Goal: Task Accomplishment & Management: Complete application form

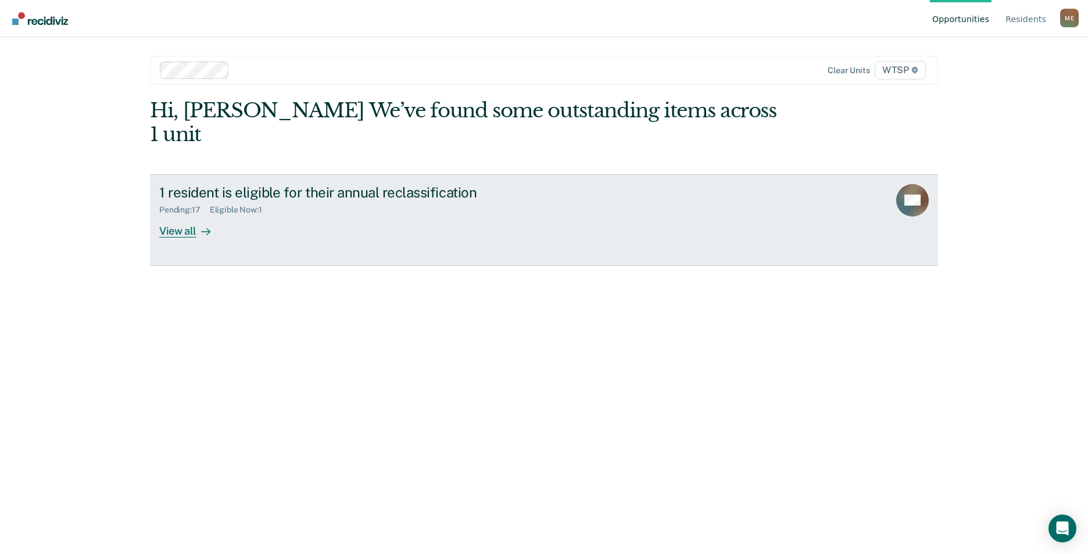
click at [183, 215] on div "View all" at bounding box center [191, 226] width 65 height 23
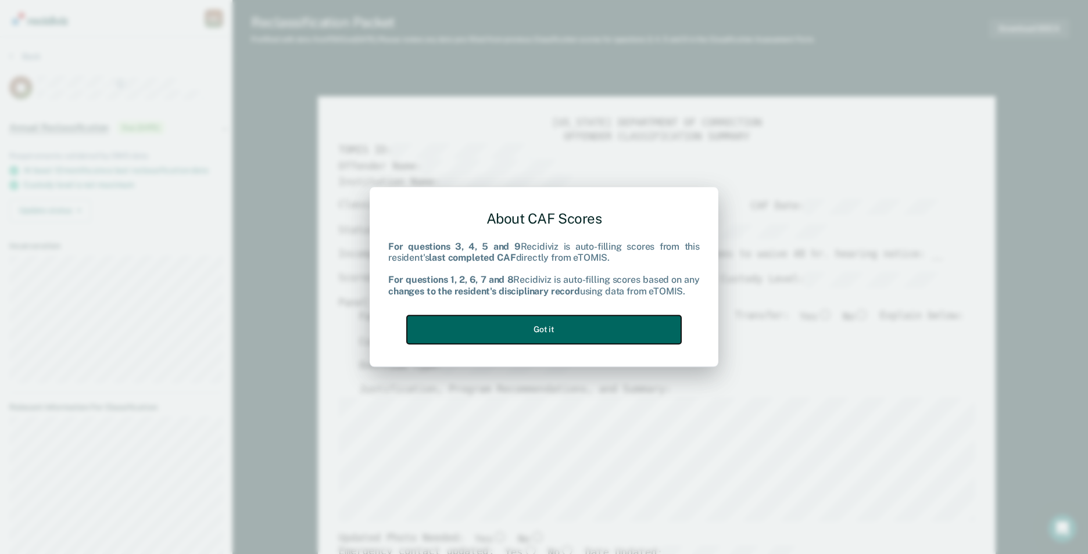
click at [545, 331] on button "Got it" at bounding box center [544, 330] width 274 height 28
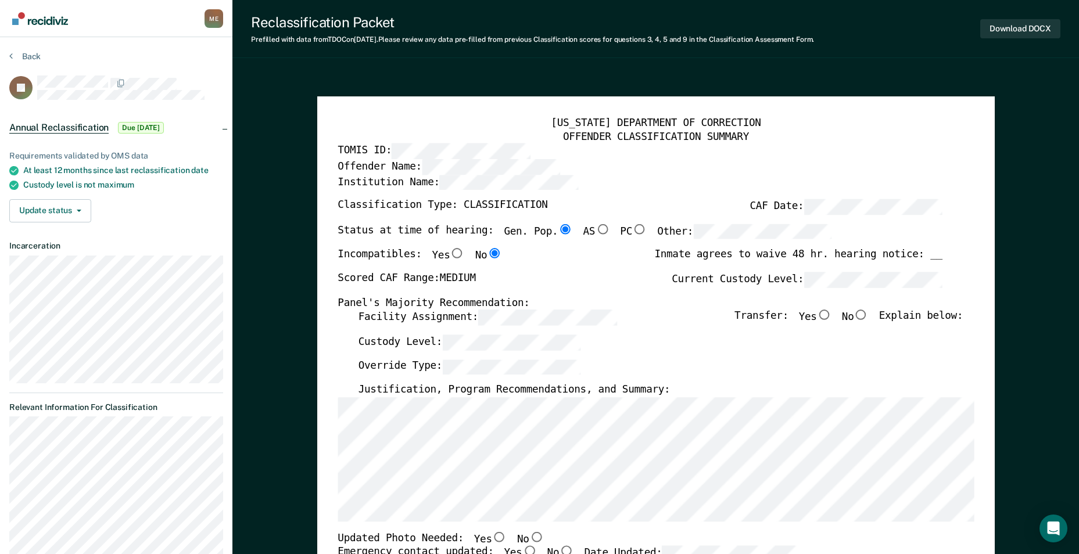
click at [869, 317] on input "No" at bounding box center [861, 315] width 15 height 10
type textarea "x"
radio input "true"
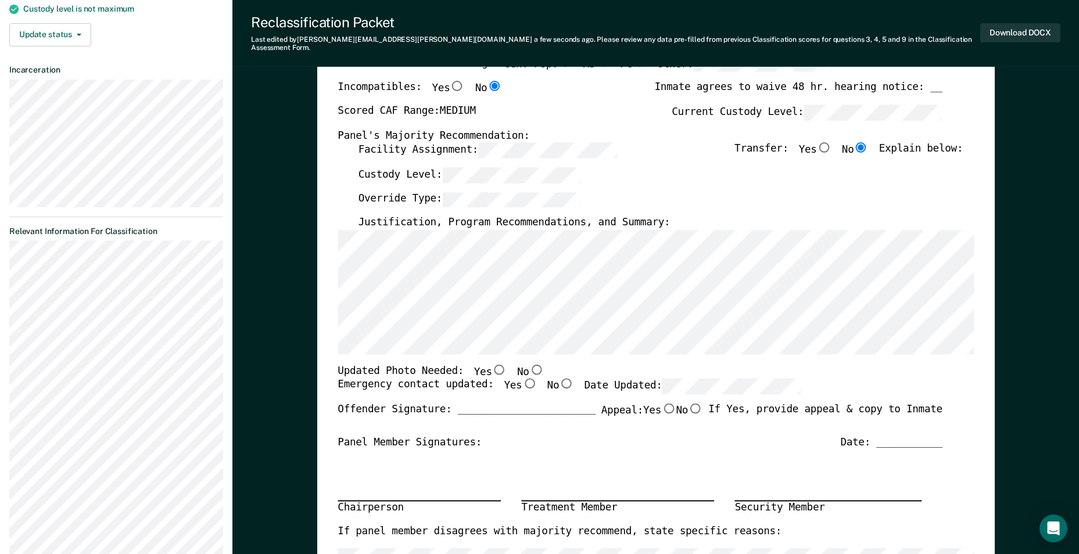
scroll to position [232, 0]
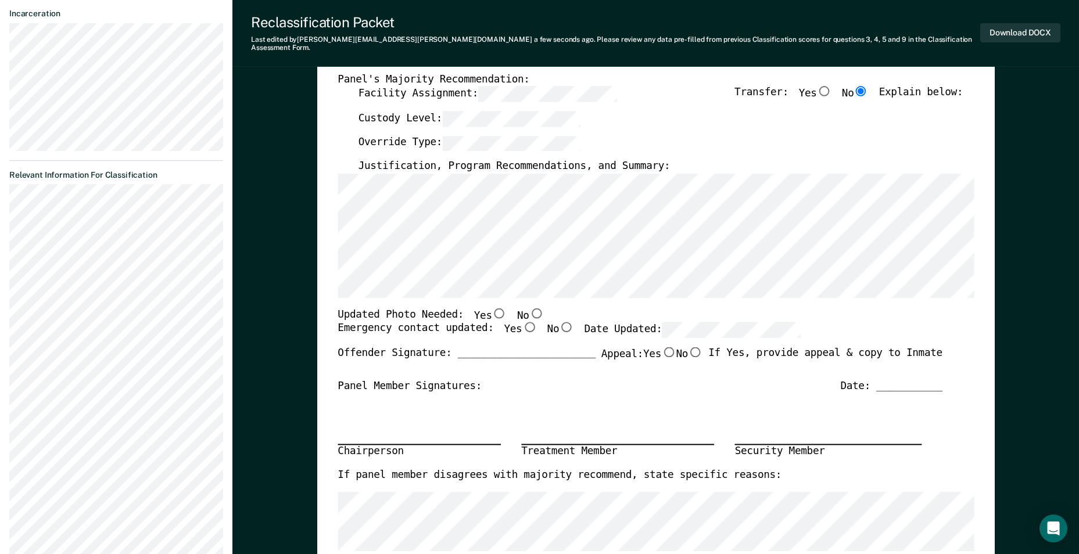
click at [529, 308] on input "No" at bounding box center [536, 313] width 15 height 10
type textarea "x"
radio input "true"
type textarea "x"
